Goal: Information Seeking & Learning: Check status

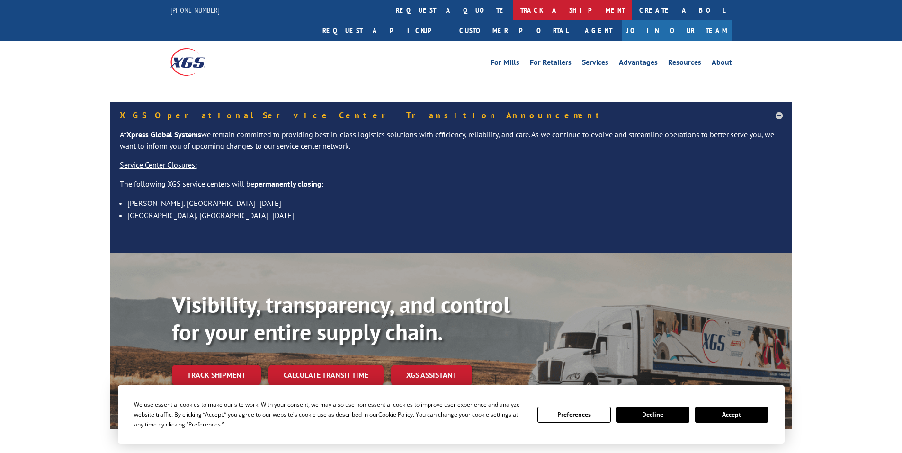
click at [513, 16] on link "track a shipment" at bounding box center [572, 10] width 119 height 20
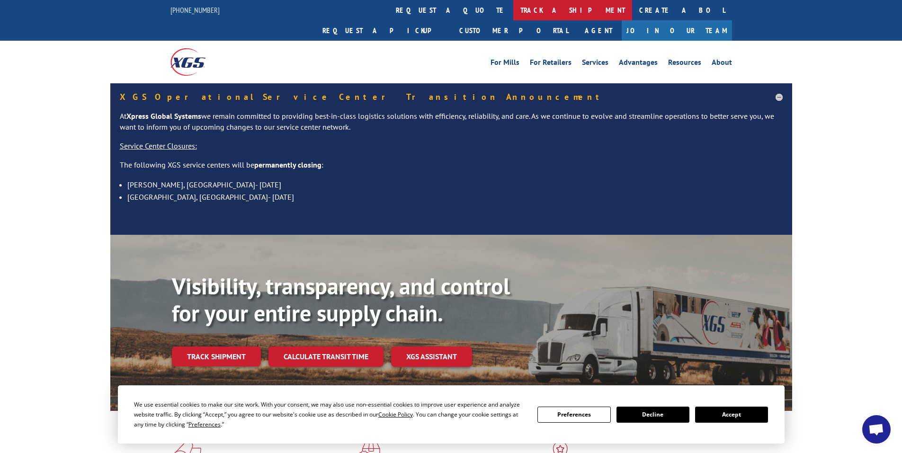
click at [513, 16] on link "track a shipment" at bounding box center [572, 10] width 119 height 20
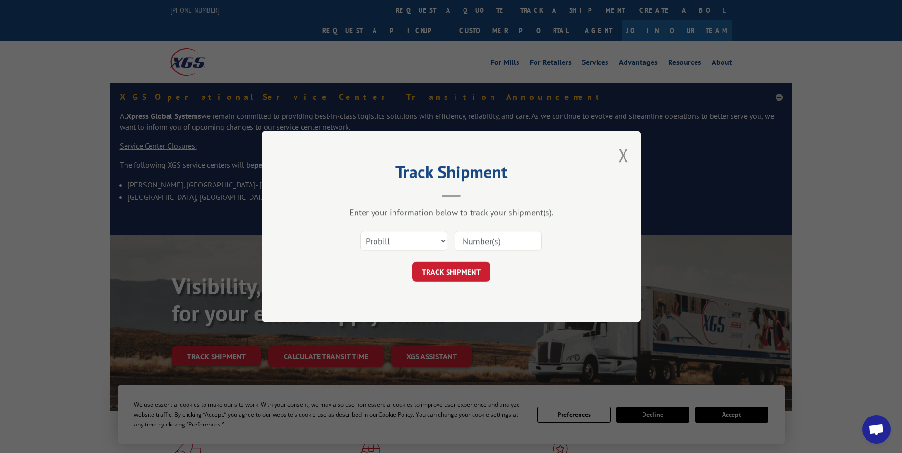
click at [492, 243] on input at bounding box center [497, 241] width 87 height 20
paste input "16571187"
type input "16571187"
click at [456, 269] on button "TRACK SHIPMENT" at bounding box center [451, 272] width 78 height 20
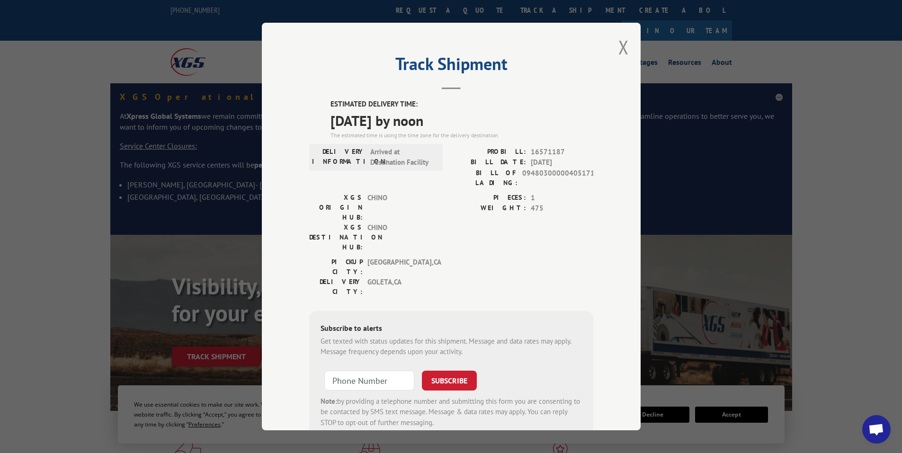
drag, startPoint x: 327, startPoint y: 101, endPoint x: 382, endPoint y: 112, distance: 56.9
click at [449, 121] on div "ESTIMATED DELIVERY TIME: [DATE] by noon The estimated time is using the time zo…" at bounding box center [461, 119] width 263 height 41
click at [472, 124] on span "[DATE] by noon" at bounding box center [461, 119] width 263 height 21
drag, startPoint x: 463, startPoint y: 123, endPoint x: 314, endPoint y: 99, distance: 151.5
click at [314, 99] on div "ESTIMATED DELIVERY TIME: [DATE] by noon The estimated time is using the time zo…" at bounding box center [451, 269] width 284 height 340
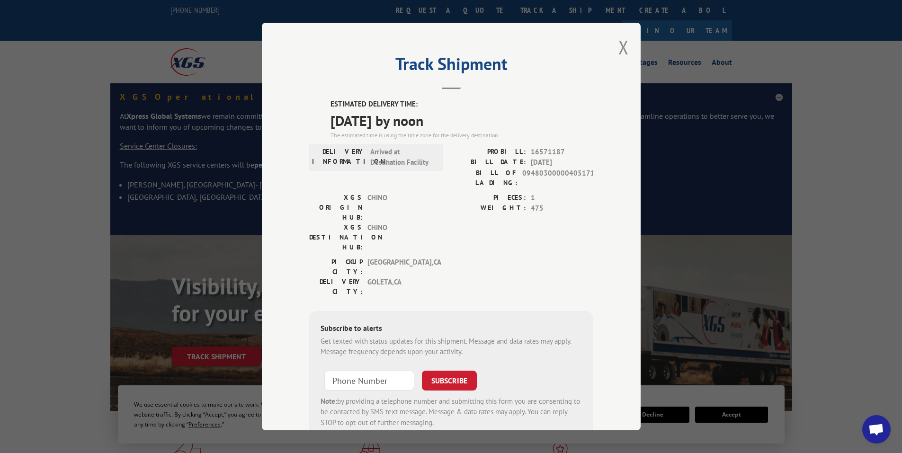
copy div "ESTIMATED DELIVERY TIME: [DATE] by noon"
click at [620, 49] on button "Close modal" at bounding box center [623, 47] width 10 height 25
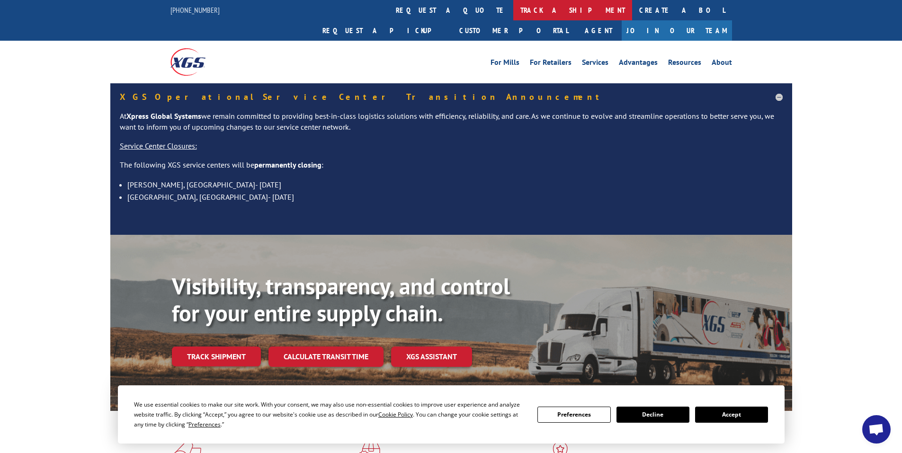
click at [513, 4] on link "track a shipment" at bounding box center [572, 10] width 119 height 20
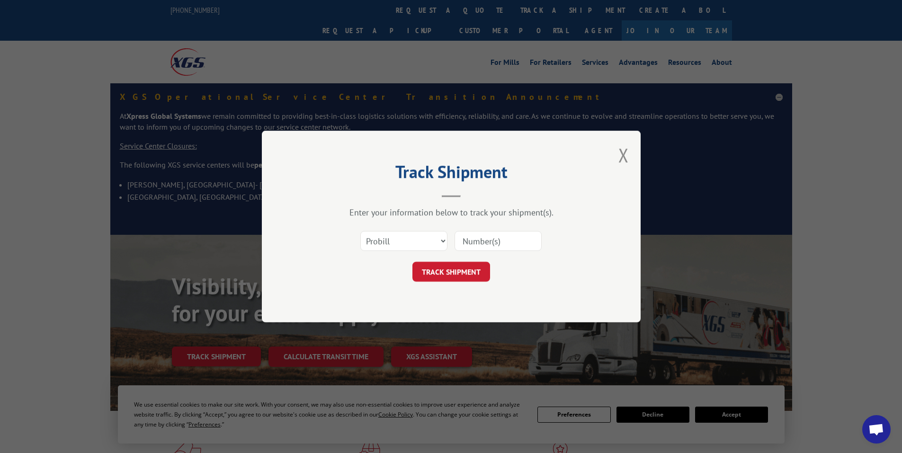
paste input "17960806"
type input "17960806"
click at [456, 274] on button "TRACK SHIPMENT" at bounding box center [451, 272] width 78 height 20
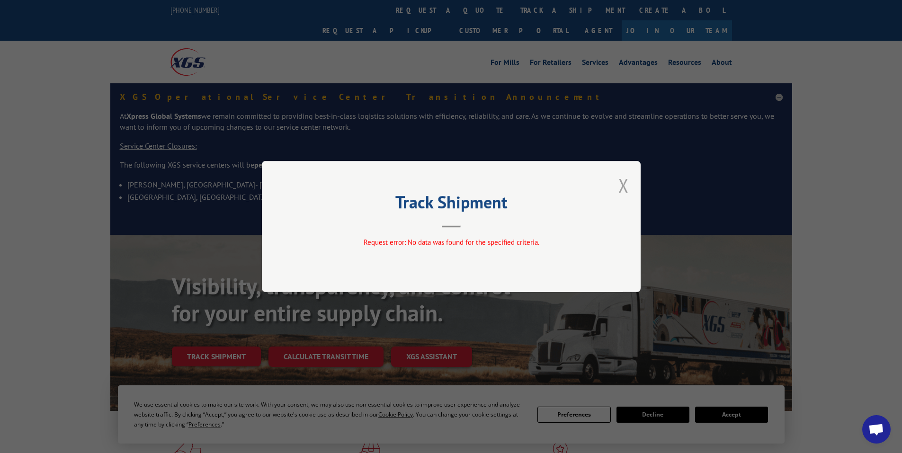
click at [621, 186] on button "Close modal" at bounding box center [623, 185] width 10 height 25
